Goal: Task Accomplishment & Management: Use online tool/utility

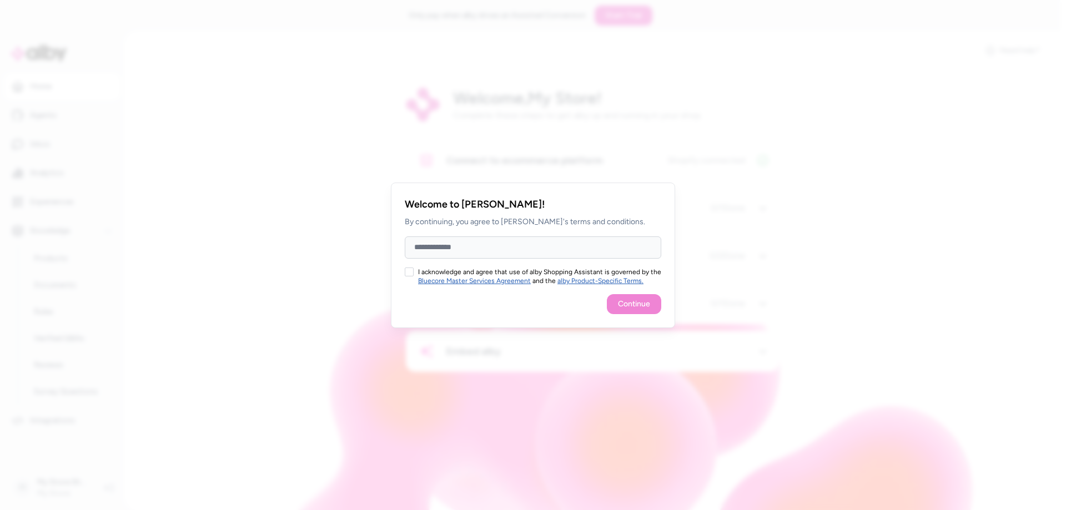
click at [507, 255] on input "Full Name" at bounding box center [533, 248] width 256 height 22
type input "****"
click at [676, 314] on div at bounding box center [533, 255] width 1066 height 510
click at [411, 274] on button "I acknowledge and agree that use of alby Shopping Assistant is governed by the …" at bounding box center [409, 272] width 9 height 9
click at [638, 305] on button "Continue" at bounding box center [634, 304] width 54 height 20
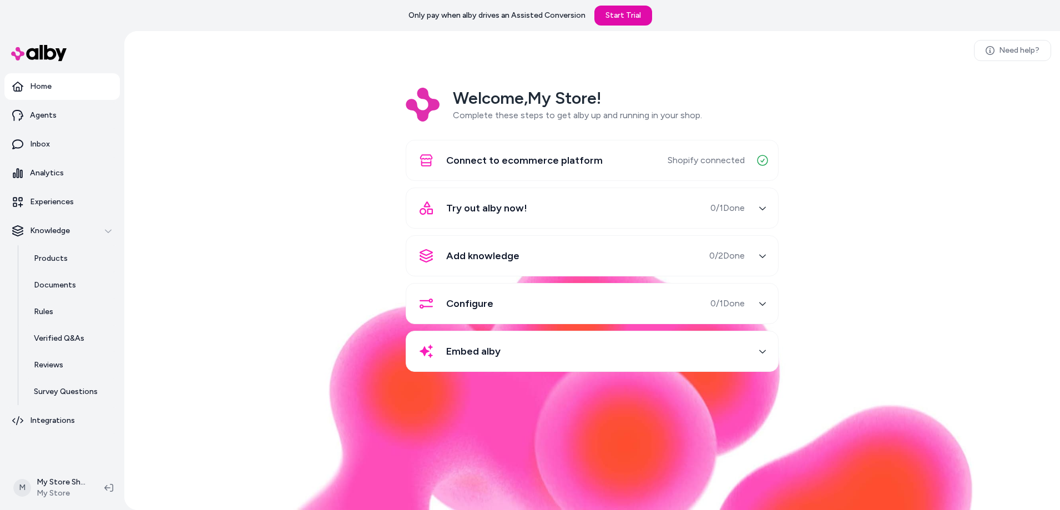
click at [731, 206] on span "0 / 1 Done" at bounding box center [728, 208] width 34 height 13
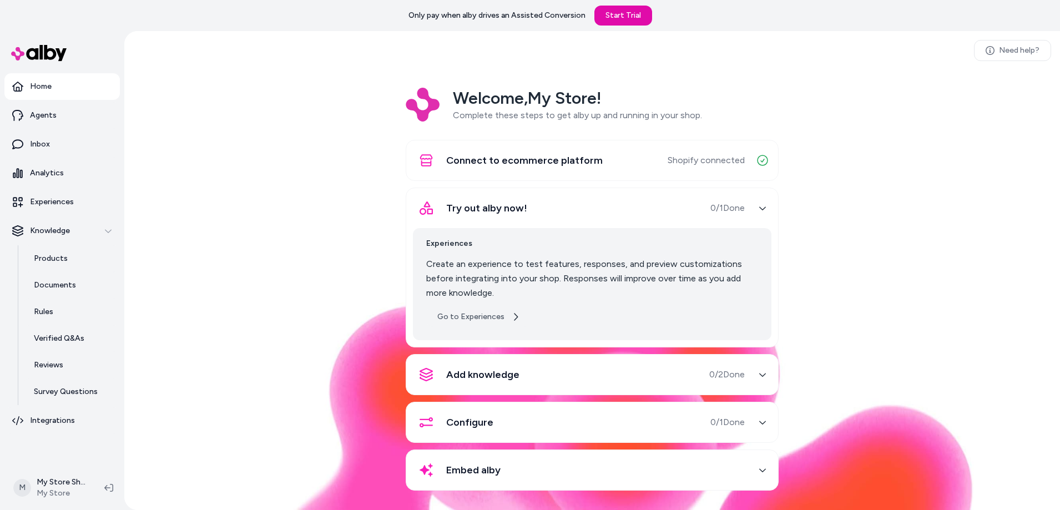
click at [489, 317] on link "Go to Experiences" at bounding box center [478, 317] width 105 height 20
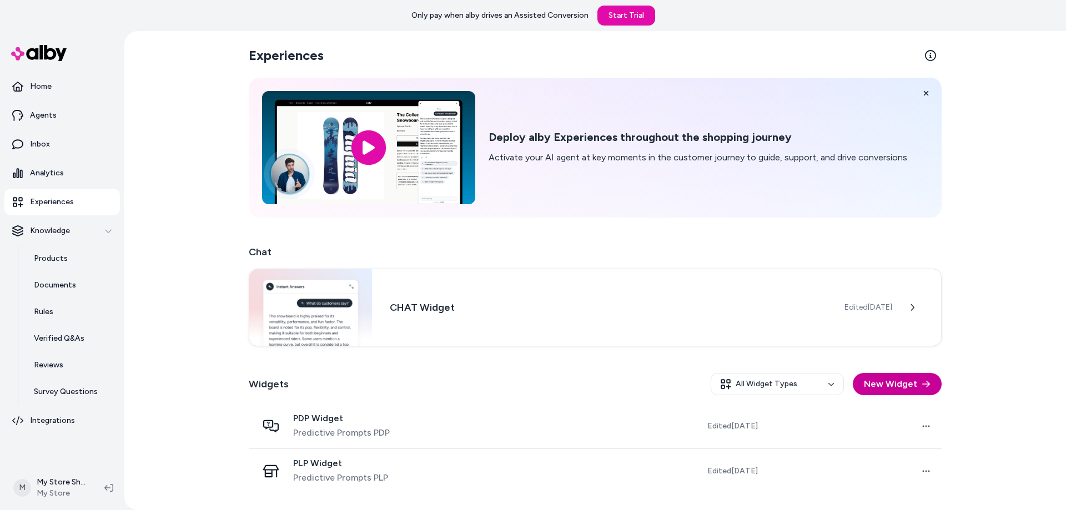
click at [933, 390] on button "New Widget" at bounding box center [897, 384] width 89 height 22
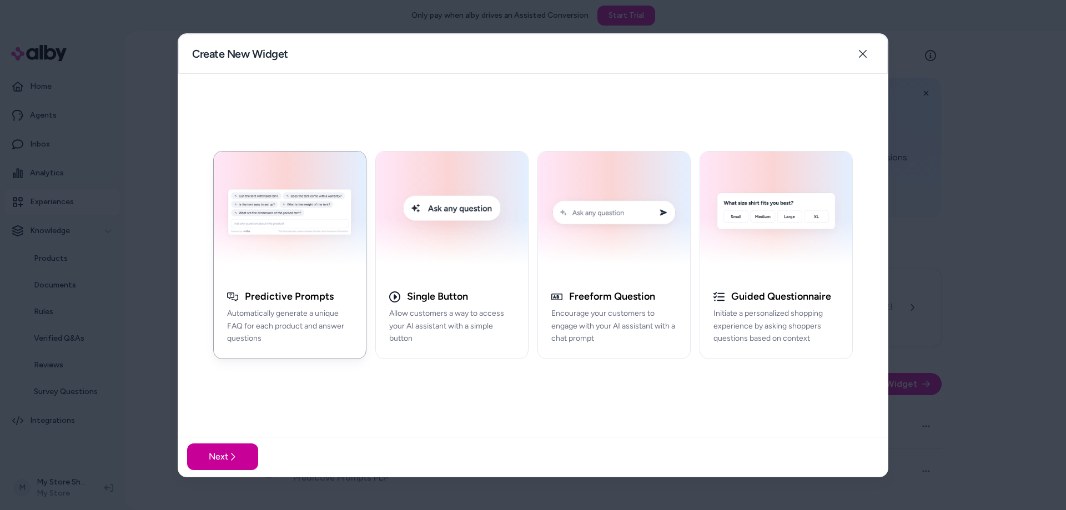
click at [212, 452] on button "Next" at bounding box center [222, 457] width 71 height 27
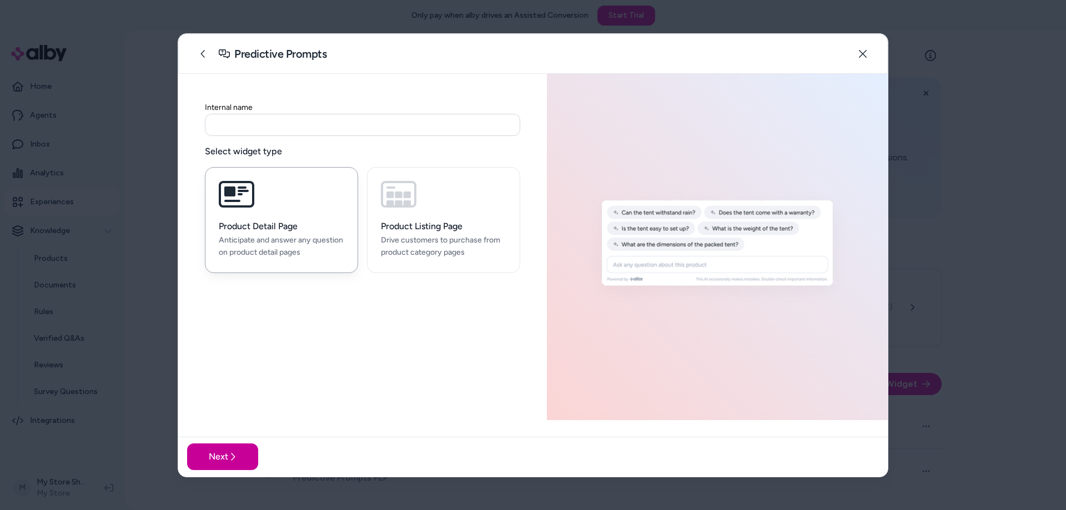
click at [213, 452] on button "Next" at bounding box center [222, 457] width 71 height 27
click at [351, 130] on input at bounding box center [362, 125] width 315 height 22
click at [871, 57] on button "Close" at bounding box center [863, 54] width 22 height 22
